Goal: Navigation & Orientation: Find specific page/section

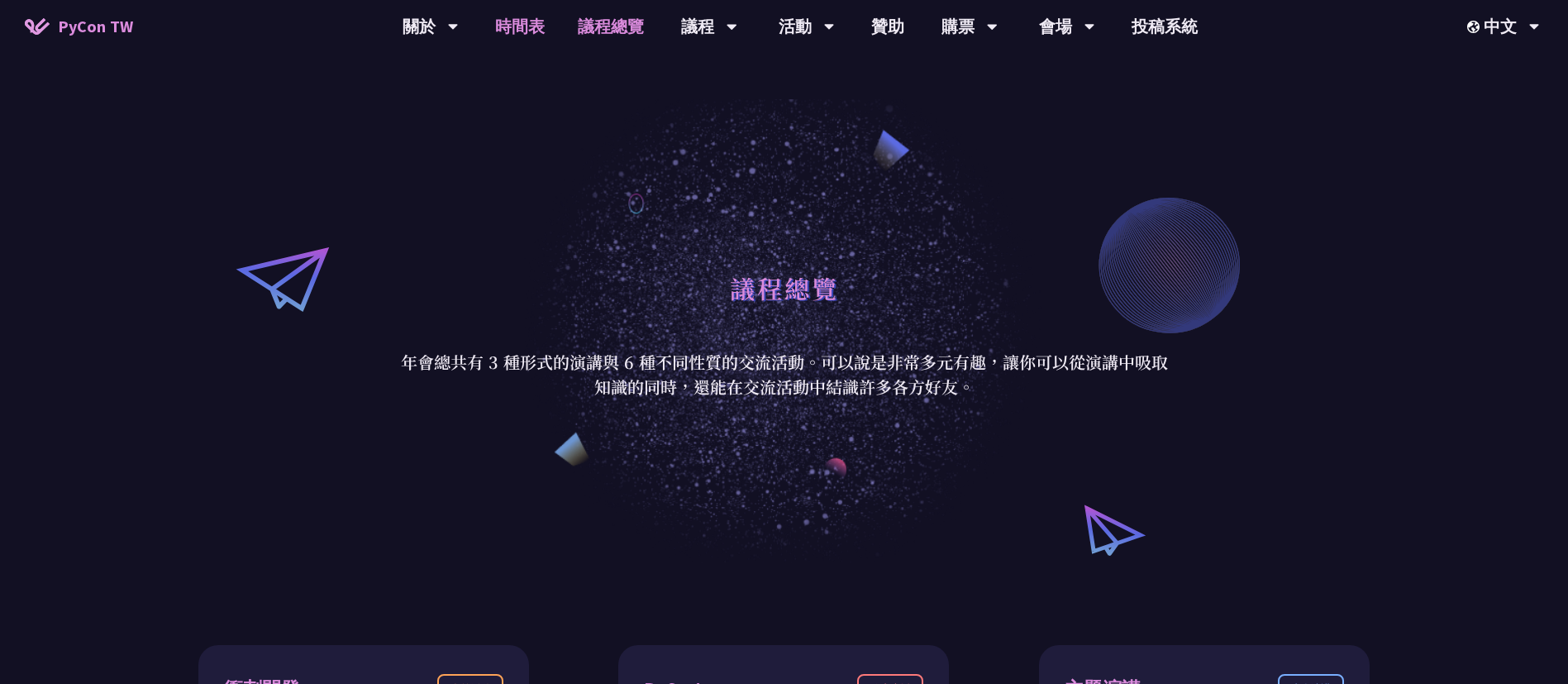
click at [541, 30] on link "時間表" at bounding box center [520, 26] width 83 height 53
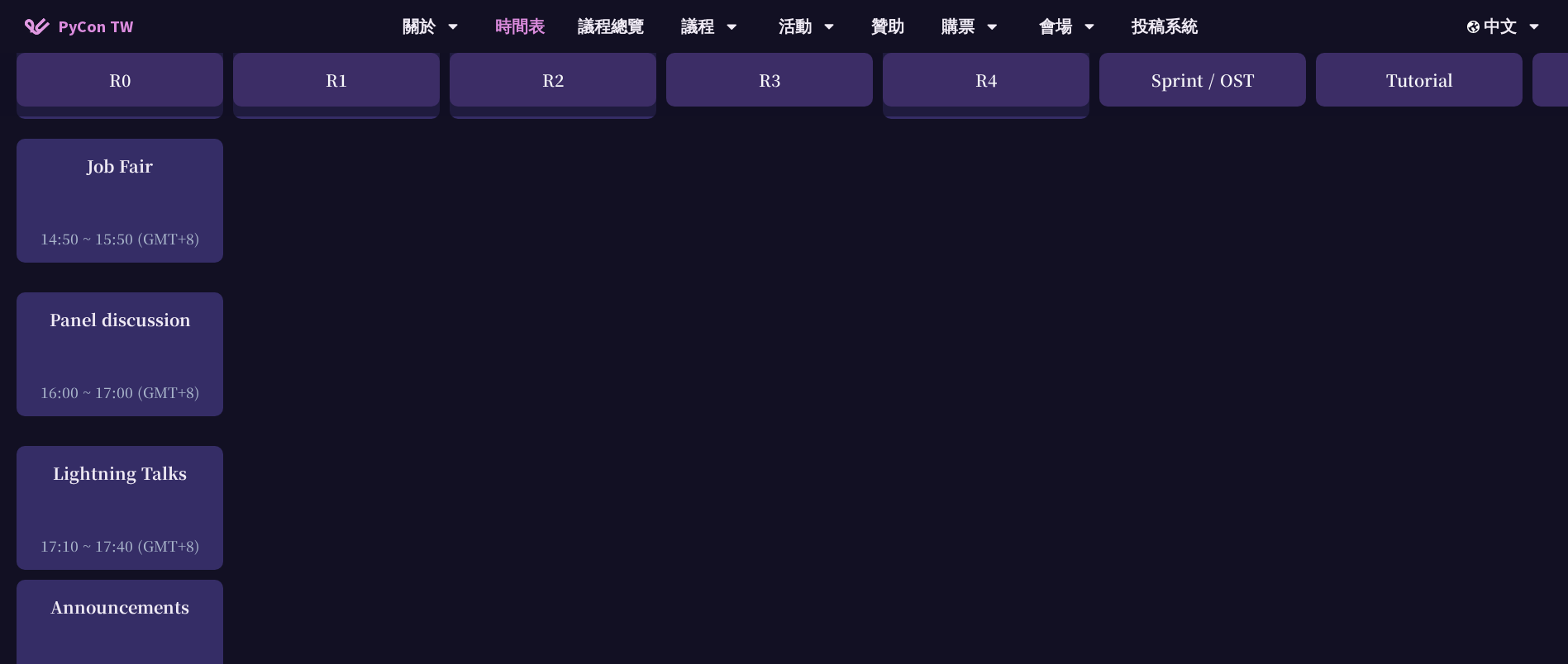
scroll to position [1983, 0]
